Goal: Information Seeking & Learning: Understand process/instructions

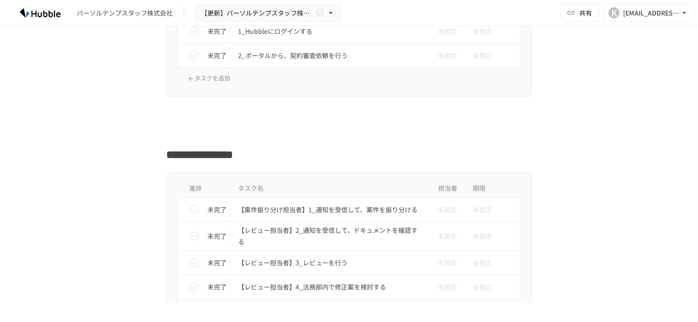
scroll to position [320, 0]
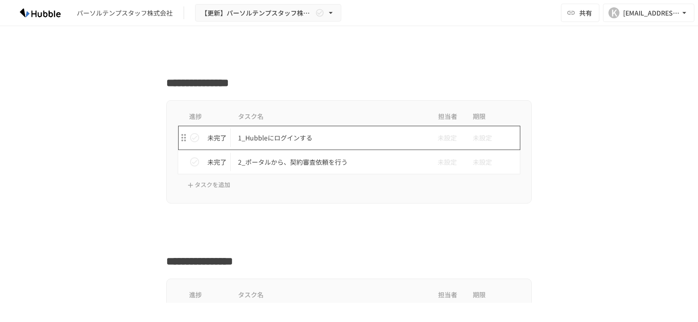
click at [269, 141] on p "1_Hubbleにログインする" at bounding box center [330, 137] width 184 height 11
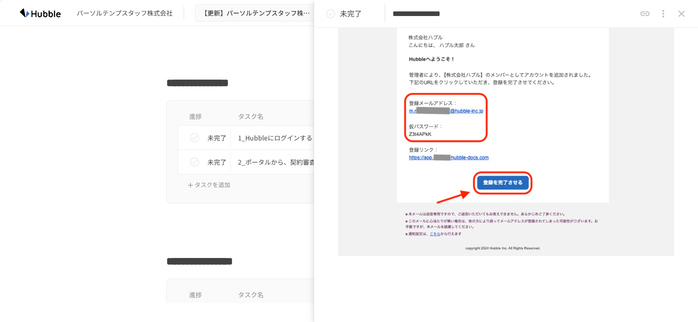
scroll to position [307, 0]
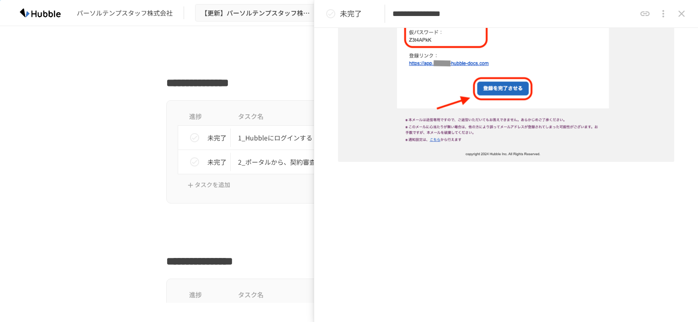
click at [173, 187] on div "進捗 タスク名 担当者 期限 未完了 1_Hubbleにログインする 未設定 未設定 未完了 2_ポータルから、契約審査依頼を行う 未設定 未設定 タスクを追加" at bounding box center [349, 151] width 366 height 103
click at [266, 166] on p "2_ポータルから、契約審査依頼を行う" at bounding box center [330, 161] width 184 height 11
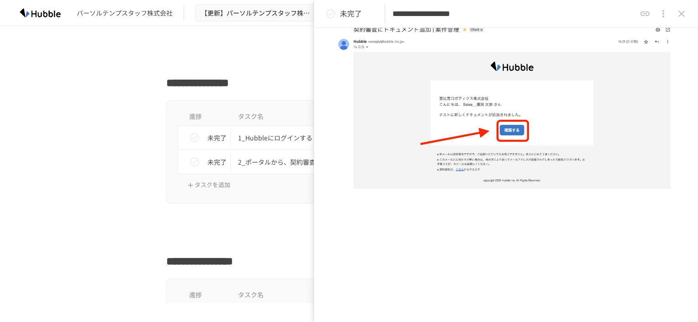
scroll to position [1626, 0]
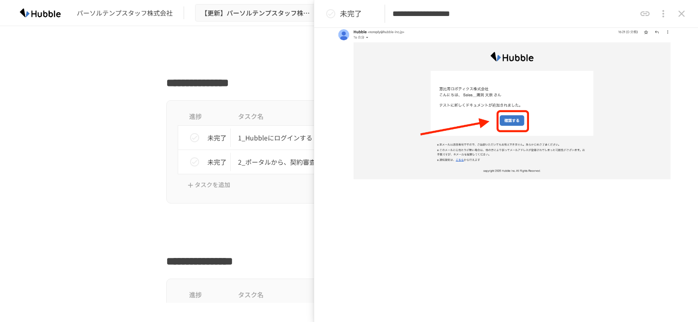
click at [191, 222] on div at bounding box center [349, 220] width 366 height 17
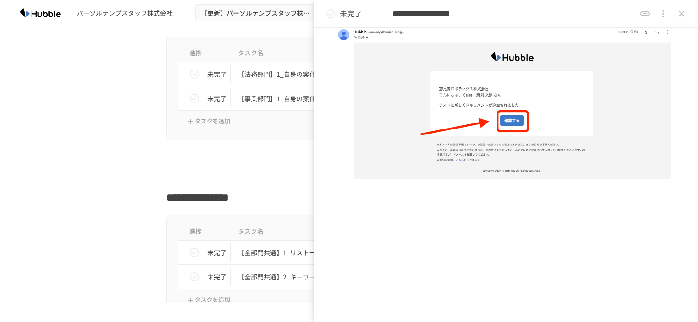
scroll to position [959, 0]
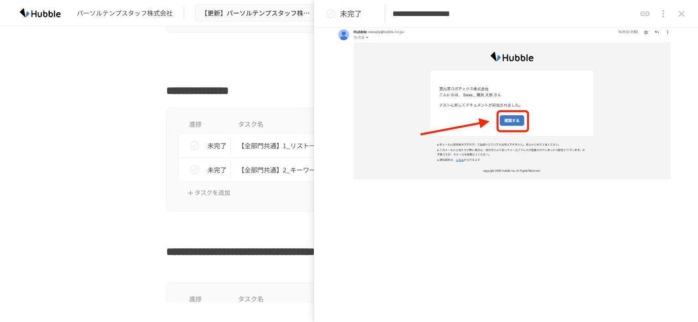
click at [121, 161] on div "進捗 タスク名 担当者 期限 未完了 【全部門共通】1_リスト一覧から検索 未設定 未設定 未完了 【全部門共通】2_キーワードから検索 未設定 未設定 タス…" at bounding box center [348, 159] width 557 height 103
click at [684, 13] on icon "close drawer" at bounding box center [681, 13] width 11 height 11
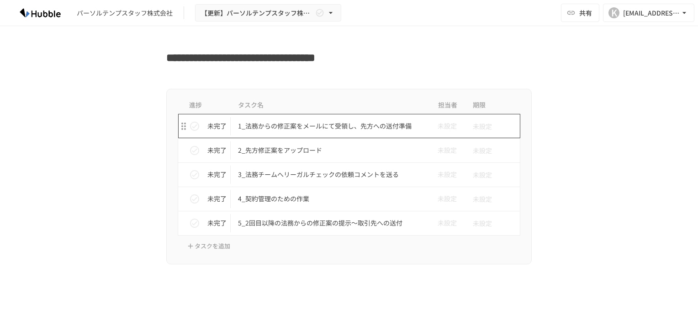
scroll to position [1172, 0]
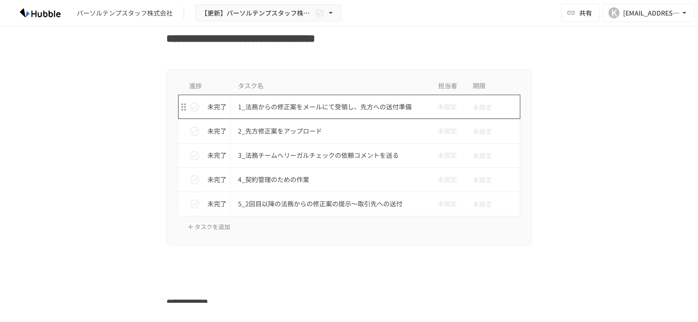
click at [313, 109] on p "1_法務からの修正案をメールにて受領し、先方への送付準備" at bounding box center [330, 106] width 184 height 11
